Goal: Information Seeking & Learning: Understand process/instructions

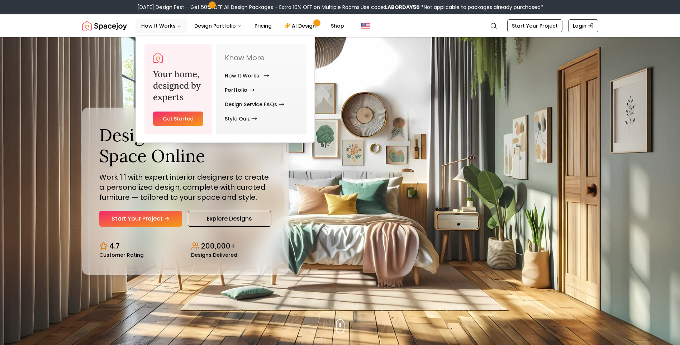
click at [237, 76] on link "How It Works" at bounding box center [246, 75] width 42 height 14
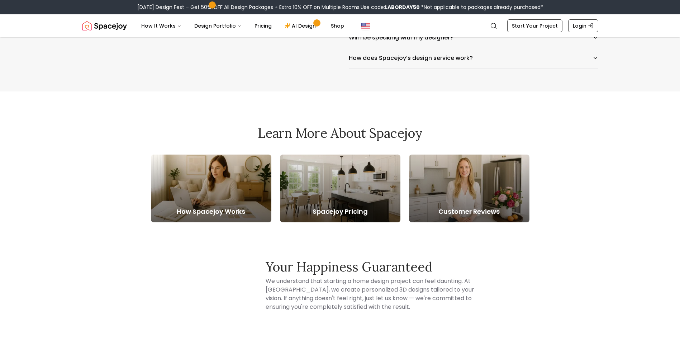
scroll to position [1289, 0]
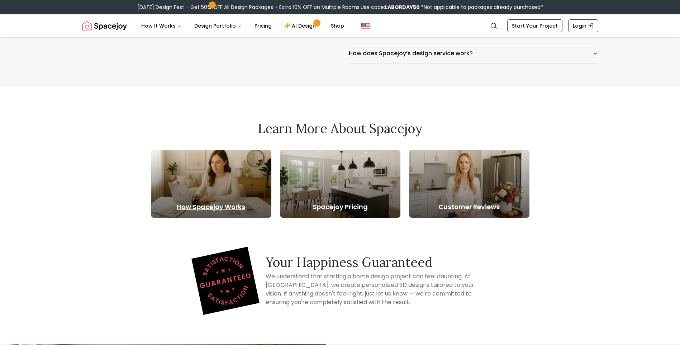
click at [231, 190] on div at bounding box center [211, 184] width 120 height 68
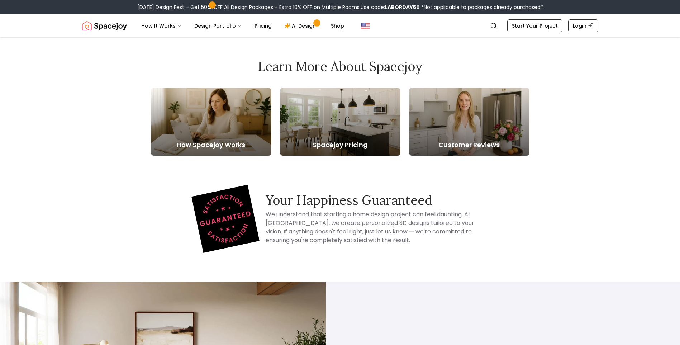
scroll to position [1375, 0]
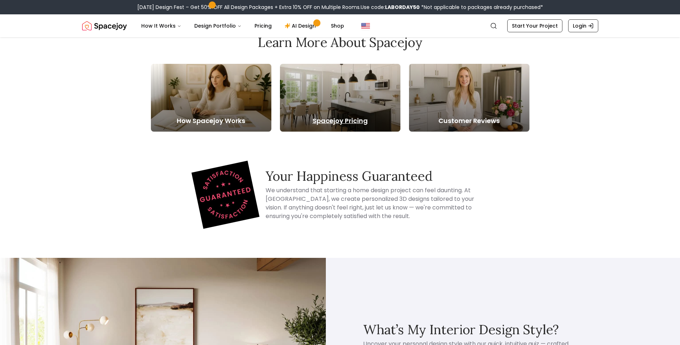
click at [353, 119] on h5 "Spacejoy Pricing" at bounding box center [340, 121] width 120 height 10
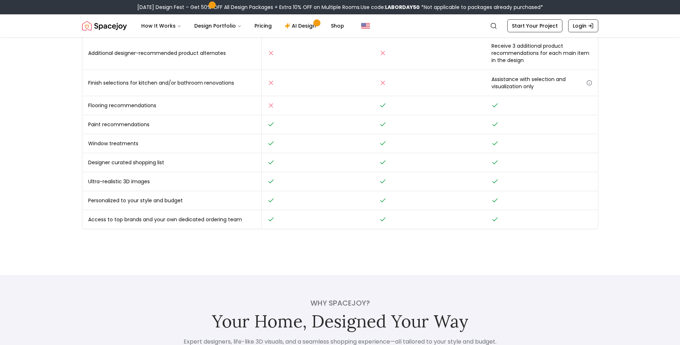
scroll to position [334, 0]
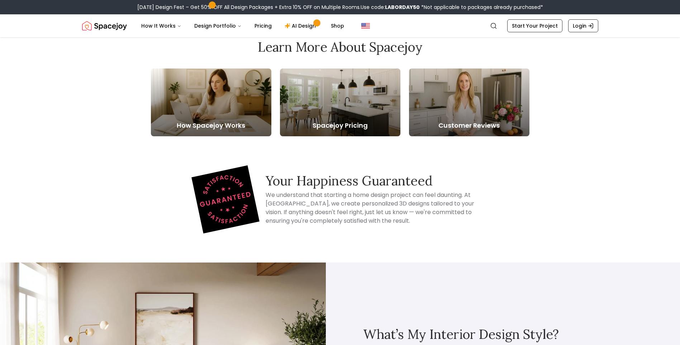
scroll to position [1375, 0]
